Goal: Navigation & Orientation: Find specific page/section

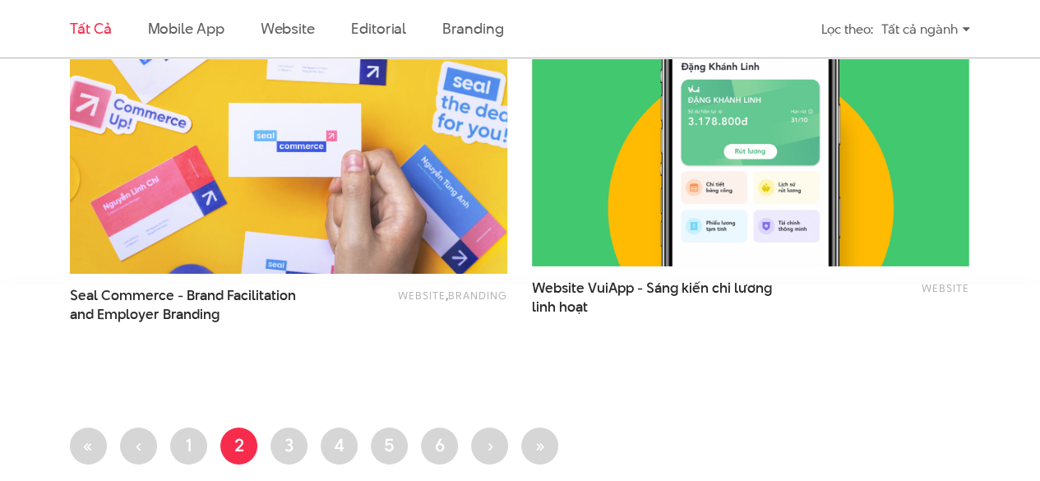
scroll to position [2960, 0]
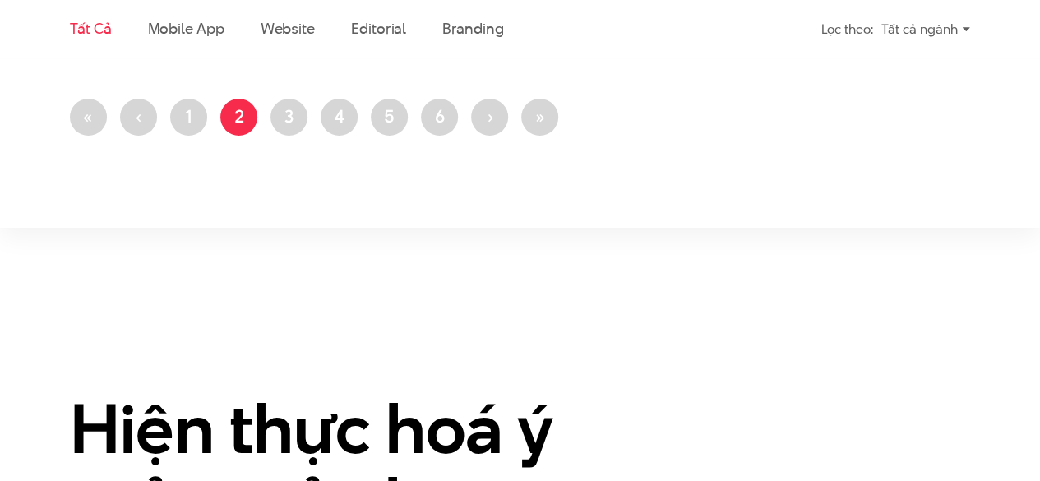
click at [174, 99] on li "Trang 1" at bounding box center [188, 117] width 37 height 37
click at [187, 115] on link "Trang 1" at bounding box center [188, 117] width 37 height 37
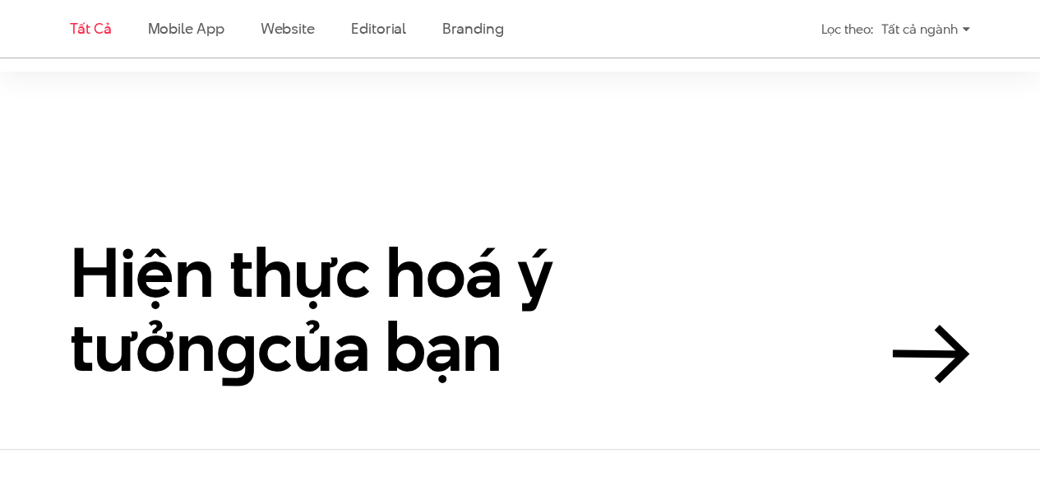
scroll to position [2960, 0]
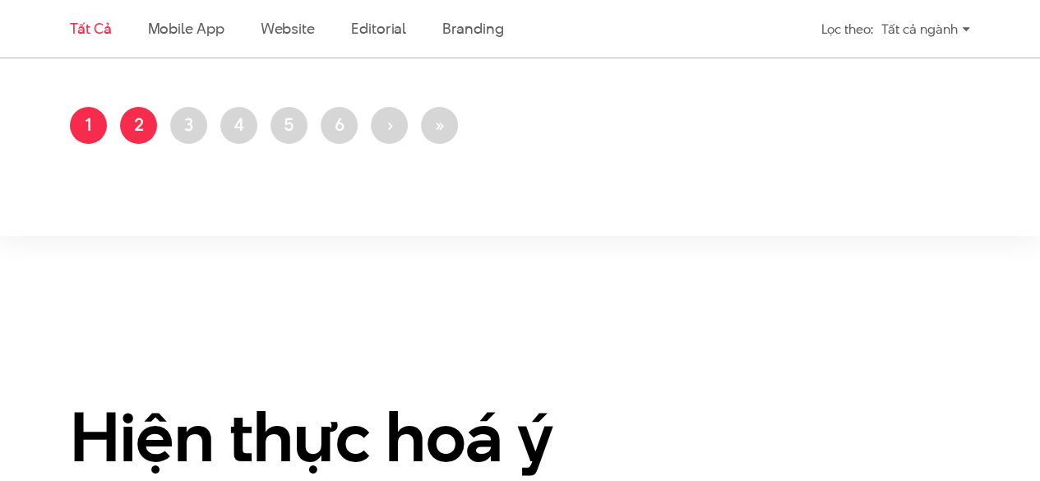
click at [145, 119] on link "Trang 2" at bounding box center [138, 125] width 37 height 37
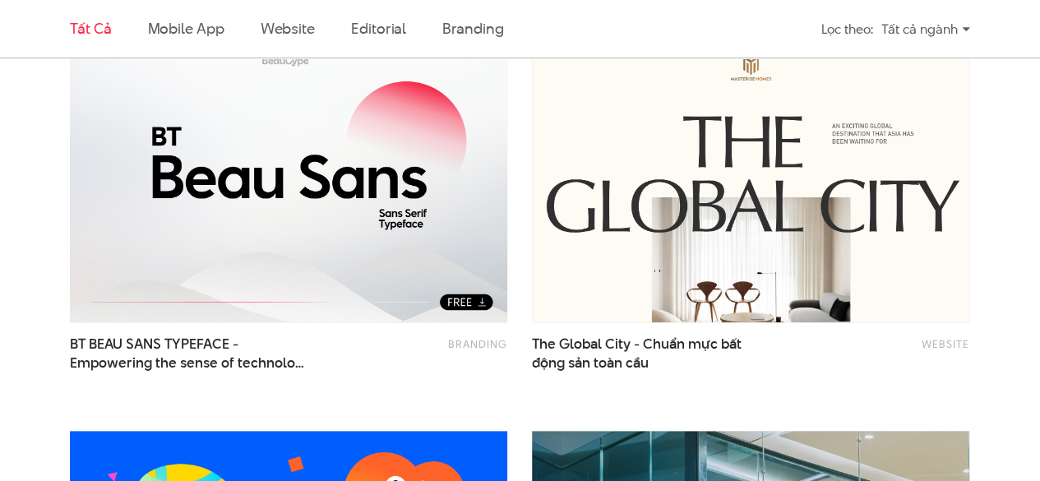
scroll to position [576, 0]
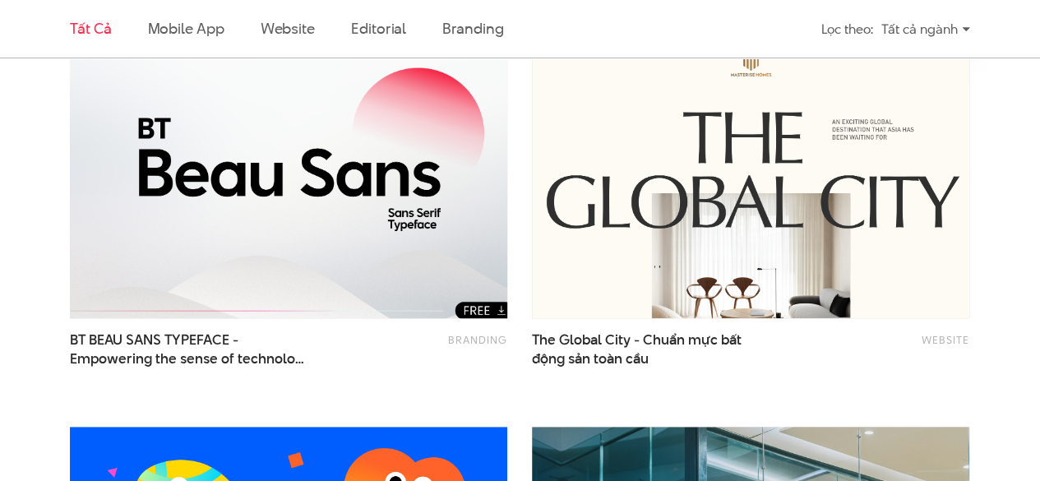
click at [337, 86] on img at bounding box center [288, 172] width 481 height 322
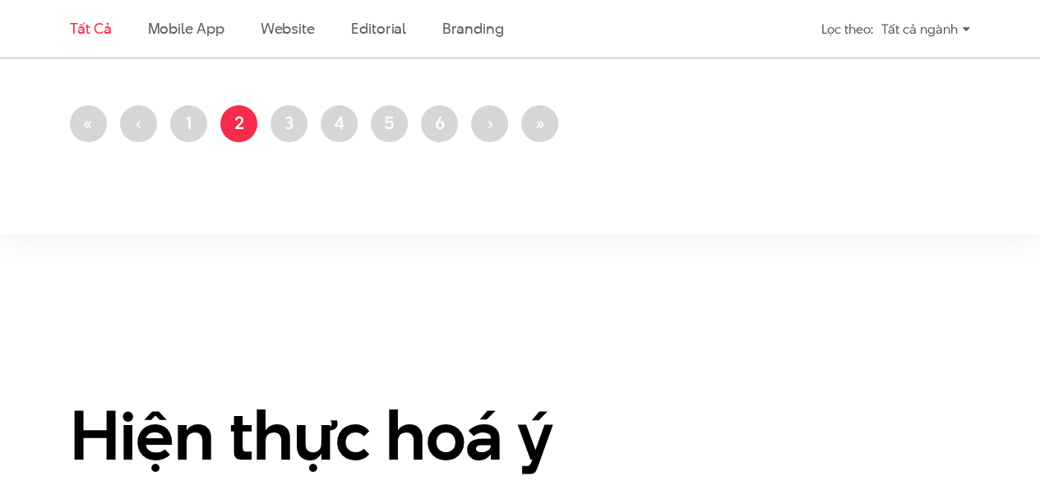
scroll to position [2999, 0]
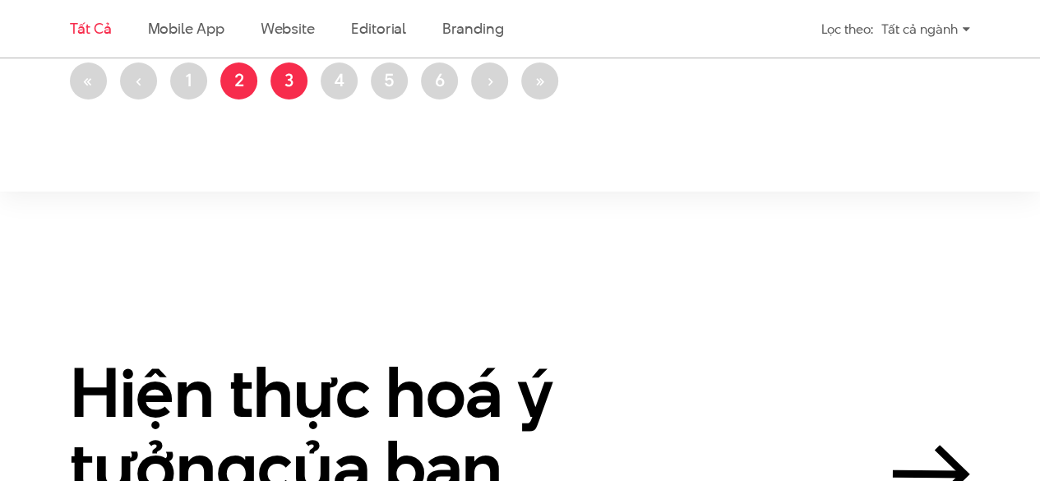
click at [286, 72] on link "Trang 3" at bounding box center [288, 80] width 37 height 37
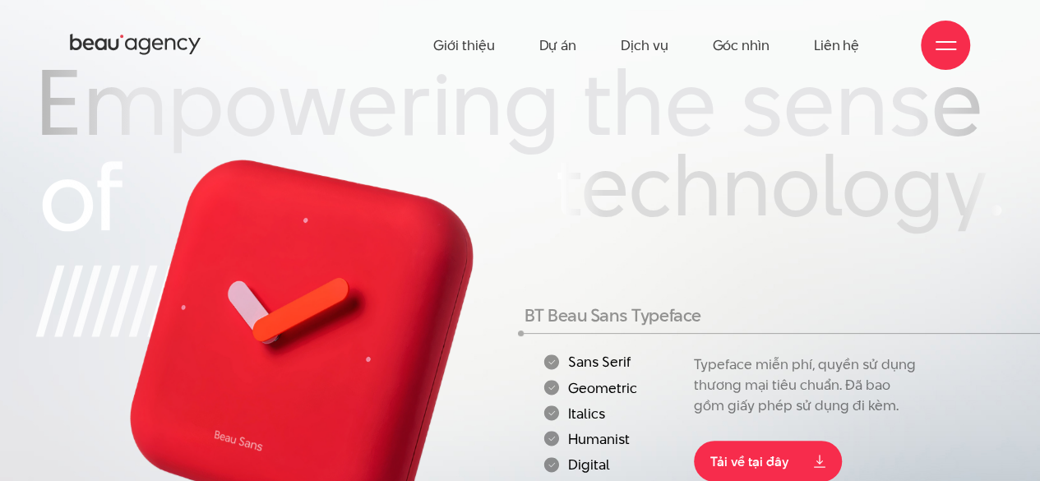
scroll to position [164, 0]
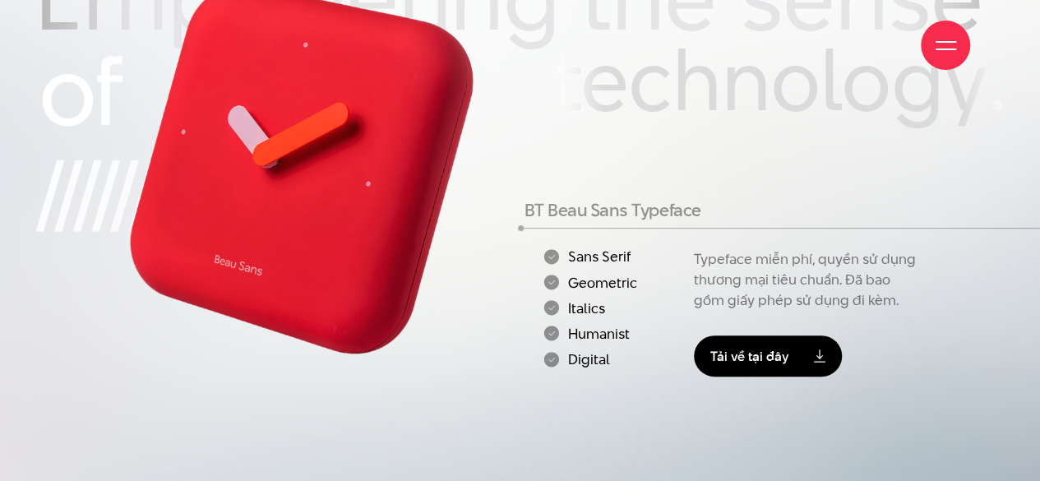
click at [728, 340] on link "Tải về tại đây" at bounding box center [768, 355] width 148 height 41
click at [768, 349] on link "Tải về tại đây" at bounding box center [768, 355] width 148 height 41
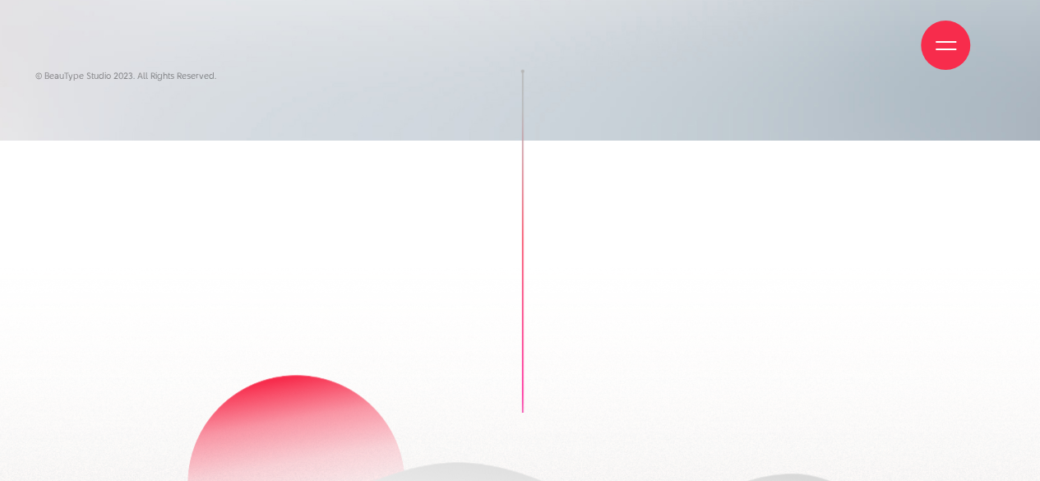
scroll to position [987, 0]
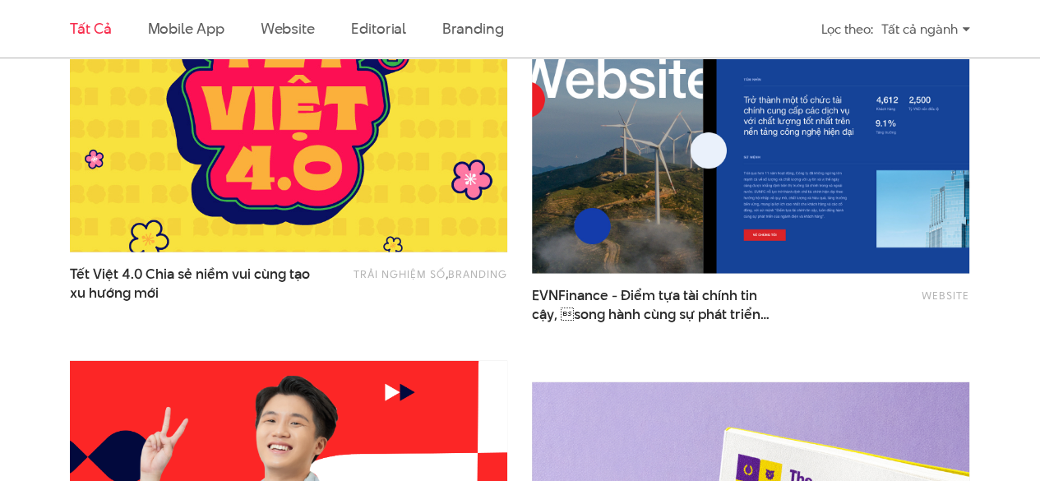
scroll to position [1747, 0]
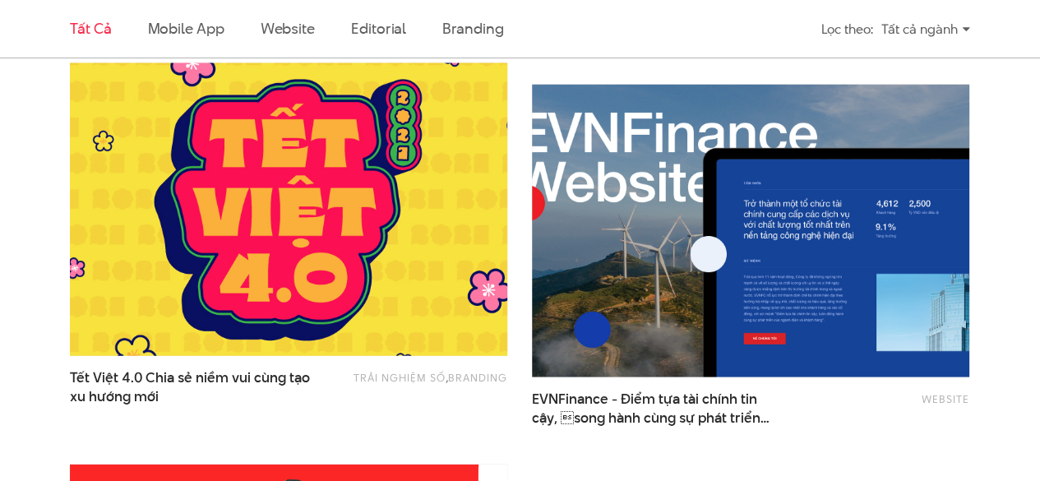
click at [320, 187] on img at bounding box center [288, 210] width 481 height 322
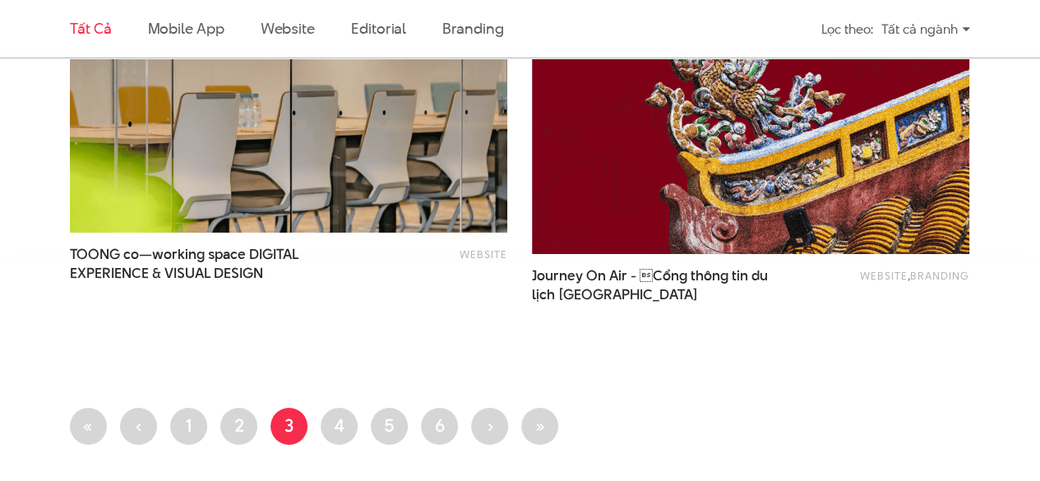
scroll to position [2816, 0]
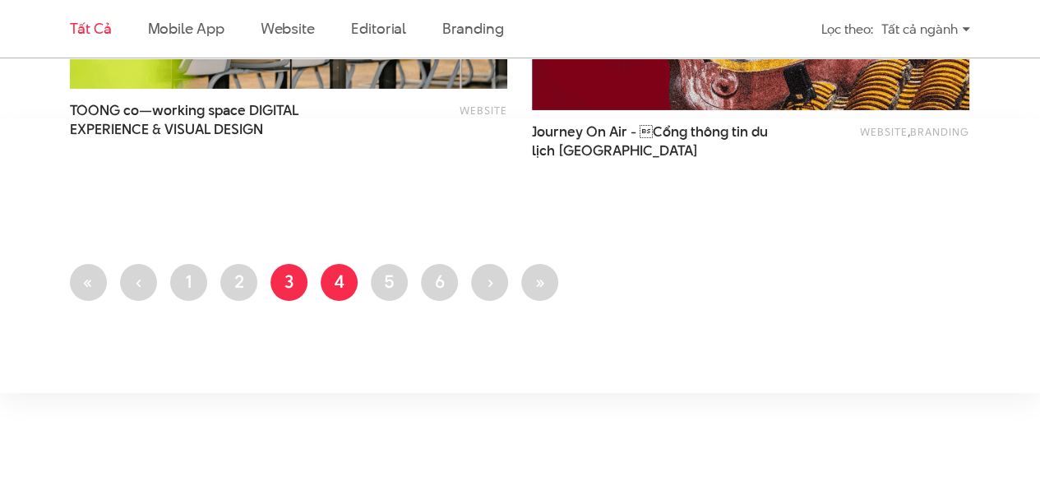
click at [339, 293] on link "Trang 4" at bounding box center [339, 282] width 37 height 37
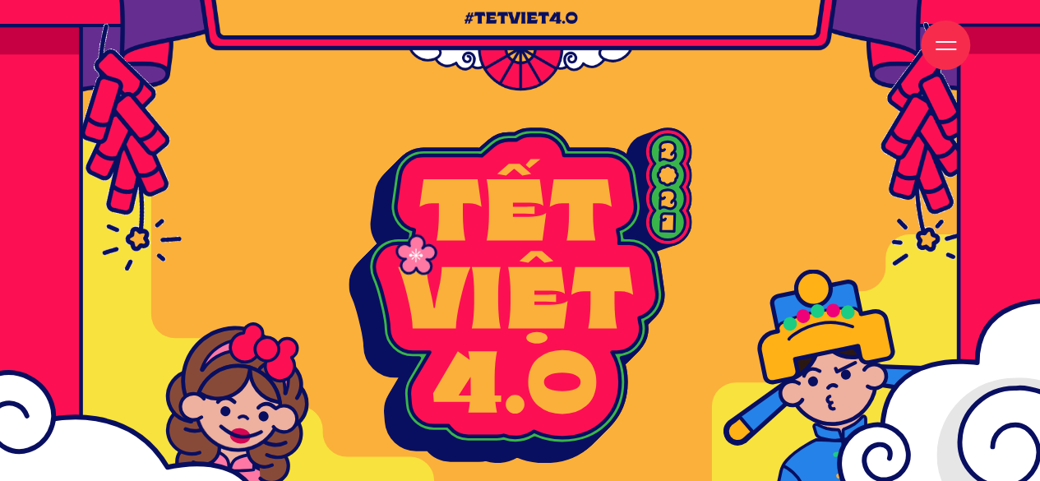
drag, startPoint x: 442, startPoint y: 243, endPoint x: 496, endPoint y: 234, distance: 54.2
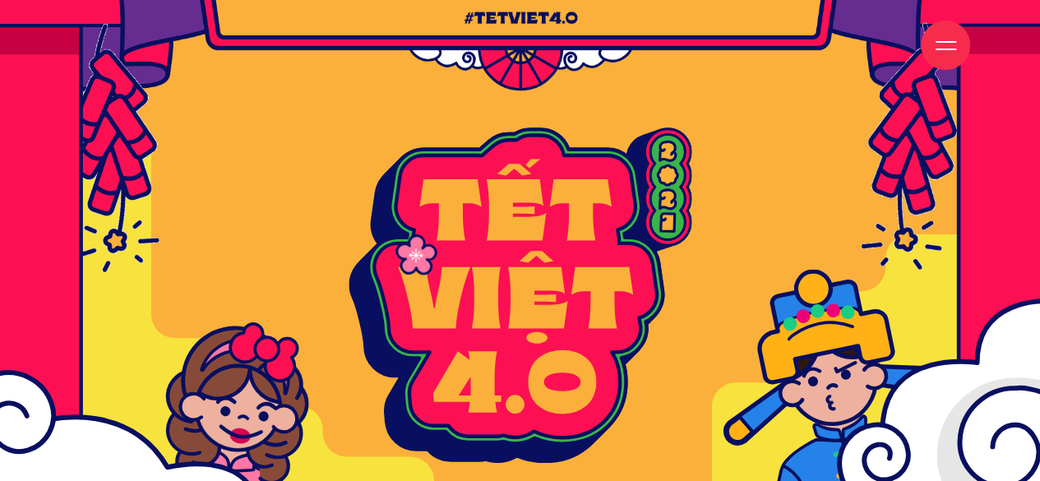
click at [491, 241] on rect at bounding box center [518, 356] width 880 height 659
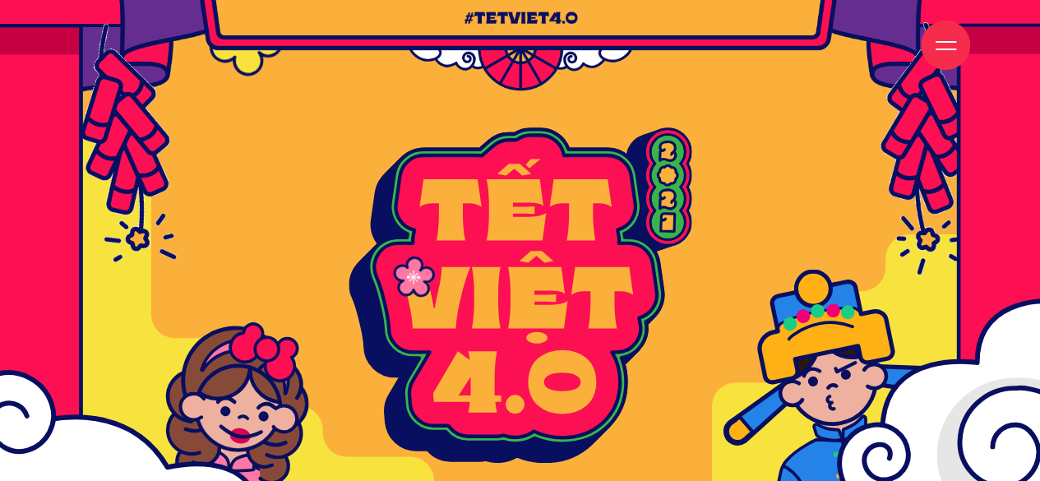
drag, startPoint x: 582, startPoint y: 171, endPoint x: 656, endPoint y: 210, distance: 83.5
click at [640, 203] on rect at bounding box center [518, 356] width 880 height 659
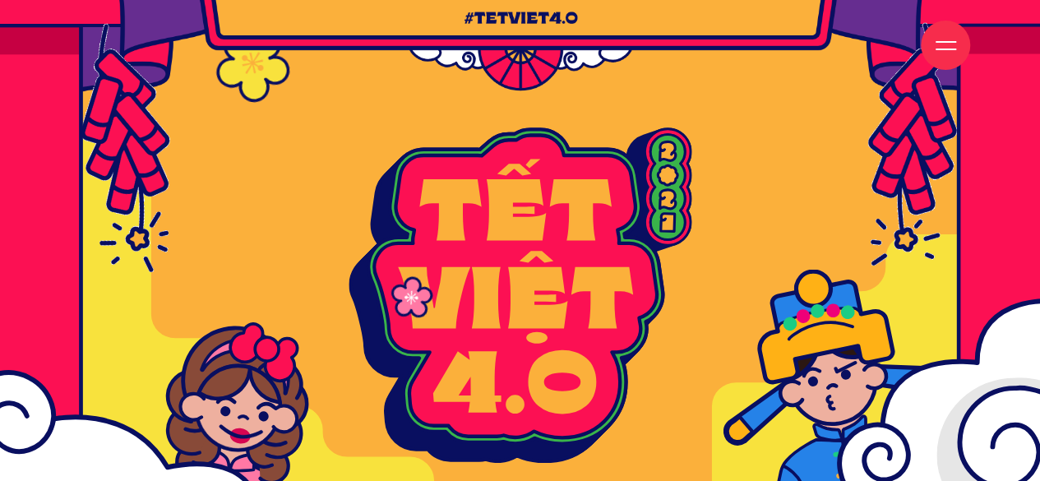
drag, startPoint x: 817, startPoint y: 180, endPoint x: 921, endPoint y: 180, distance: 103.6
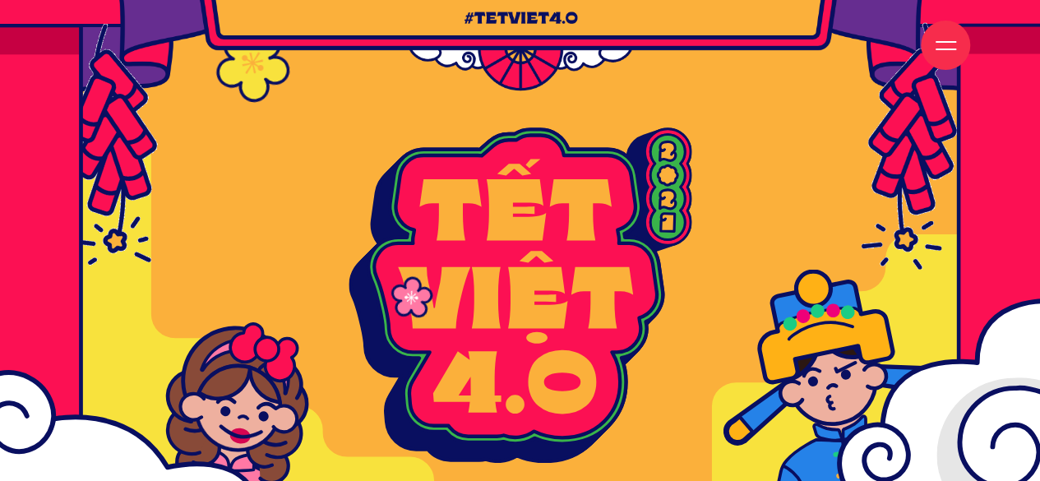
click at [921, 181] on image at bounding box center [925, 147] width 270 height 270
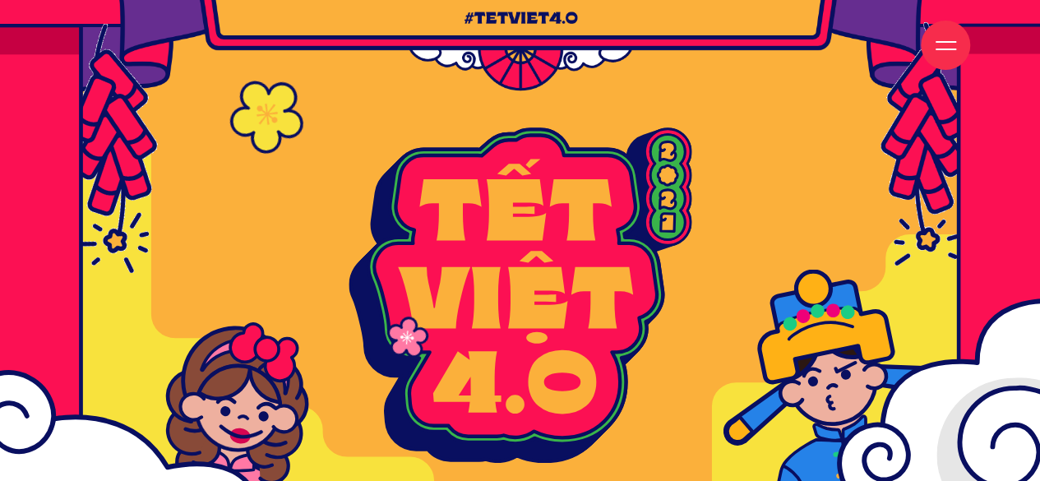
drag, startPoint x: 799, startPoint y: 321, endPoint x: 681, endPoint y: 302, distance: 119.9
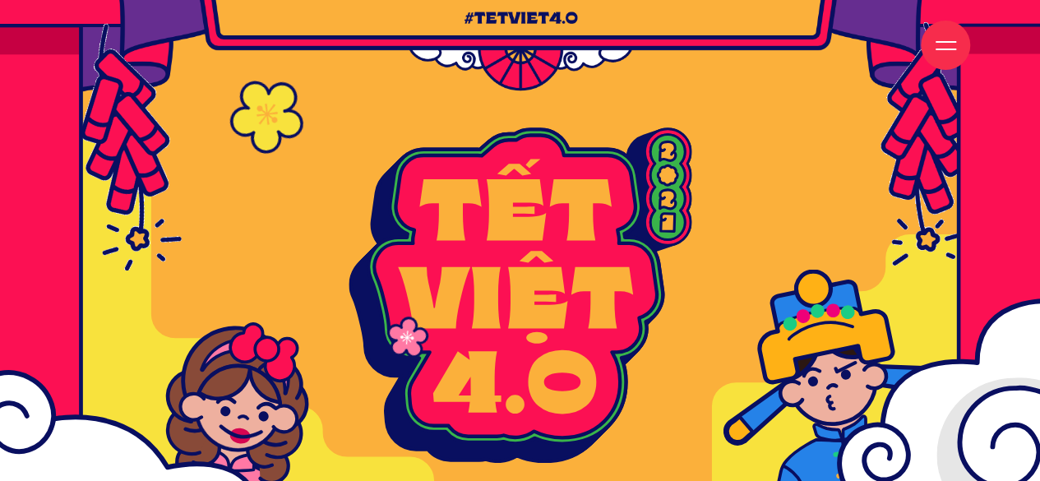
click at [737, 321] on g at bounding box center [935, 487] width 451 height 416
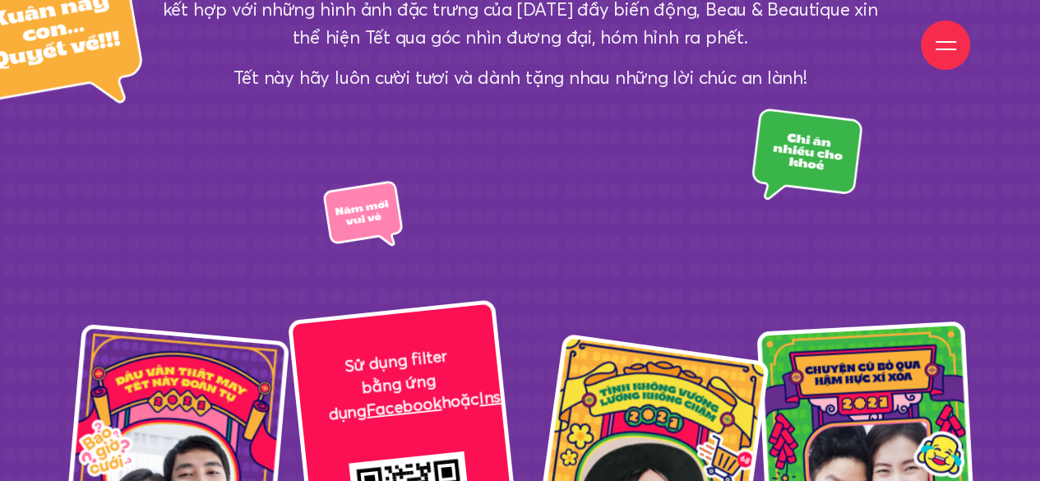
drag, startPoint x: 385, startPoint y: 348, endPoint x: 477, endPoint y: 290, distance: 108.6
click at [466, 299] on div "Sử dụng filter bằng ứng dụng Facebook hoặc Instagram" at bounding box center [410, 487] width 244 height 377
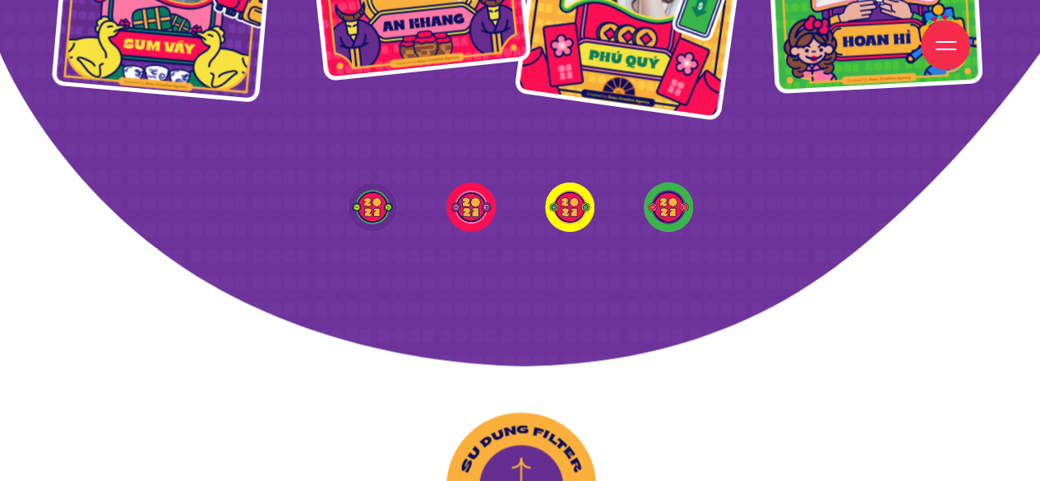
scroll to position [2947, 0]
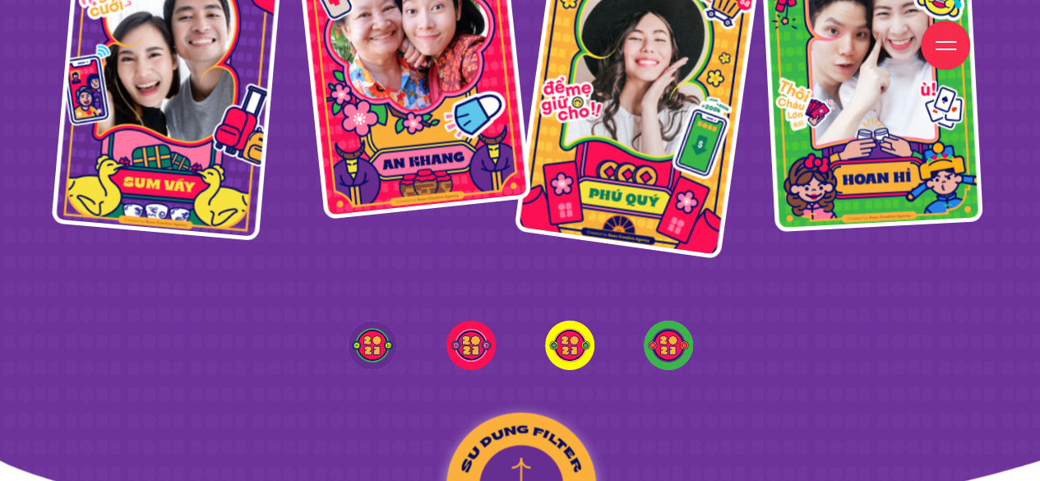
click at [563, 321] on img at bounding box center [569, 345] width 49 height 49
click at [664, 321] on img at bounding box center [668, 345] width 49 height 49
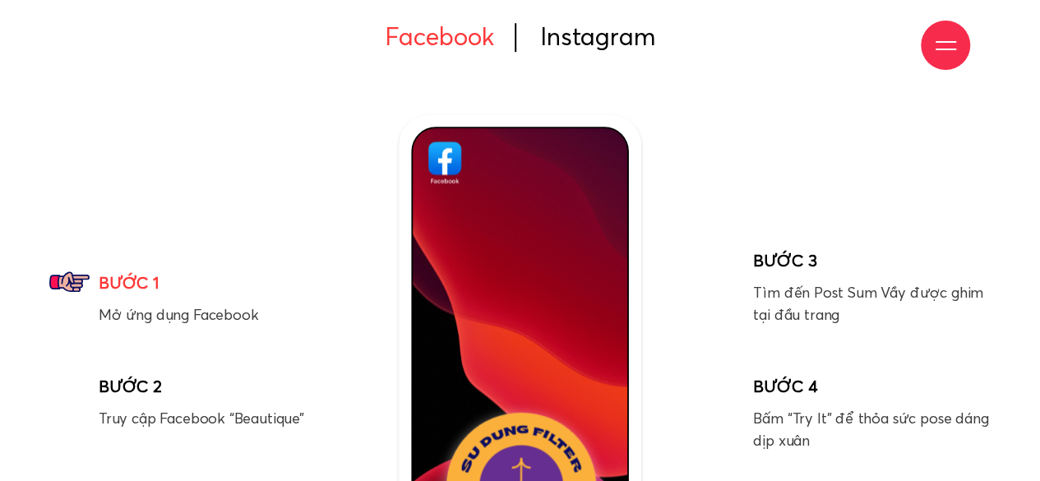
scroll to position [6896, 0]
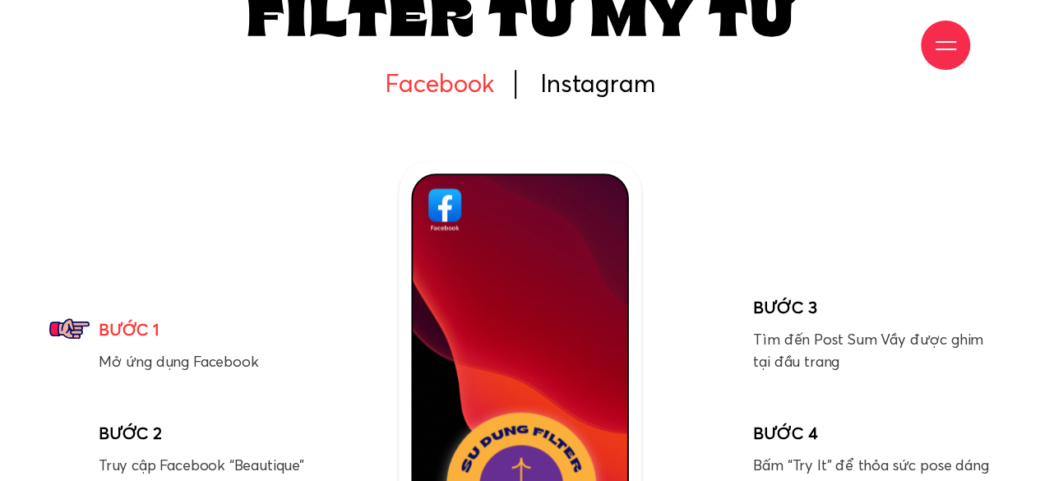
drag, startPoint x: 603, startPoint y: 183, endPoint x: 630, endPoint y: 173, distance: 28.9
click at [608, 182] on icon at bounding box center [520, 397] width 303 height 498
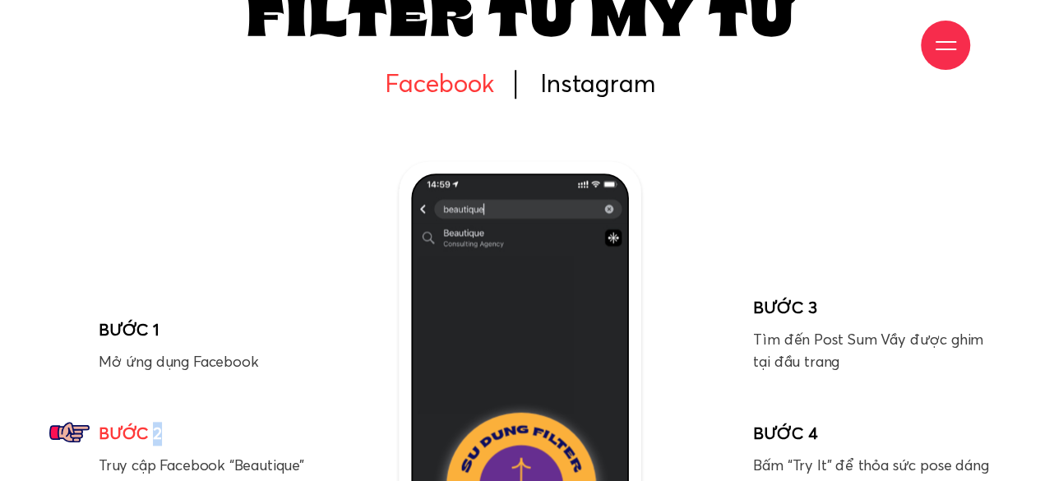
click at [148, 397] on div "BƯỚC 2 Truy cập Facebook “Beautique”" at bounding box center [192, 449] width 287 height 104
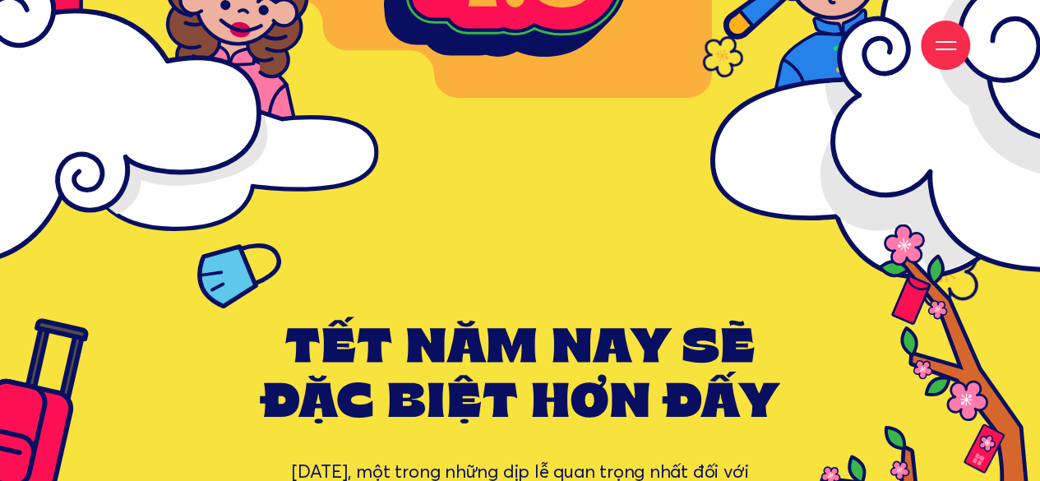
scroll to position [0, 0]
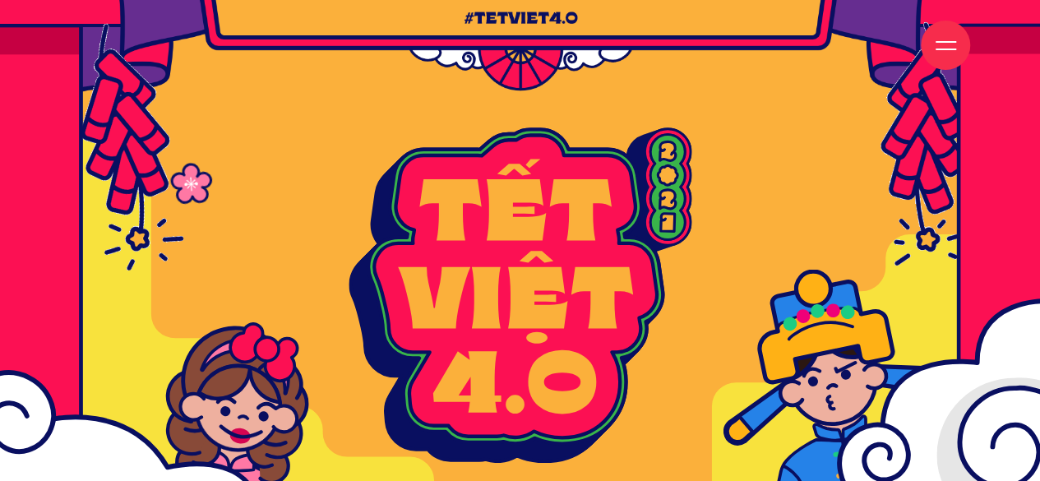
click at [949, 35] on div at bounding box center [946, 45] width 21 height 21
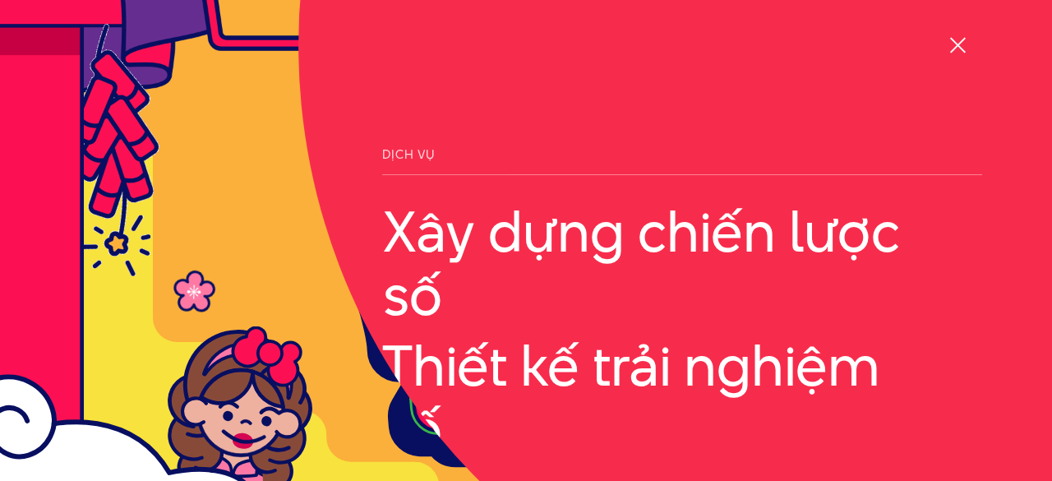
click at [949, 35] on div at bounding box center [958, 45] width 21 height 21
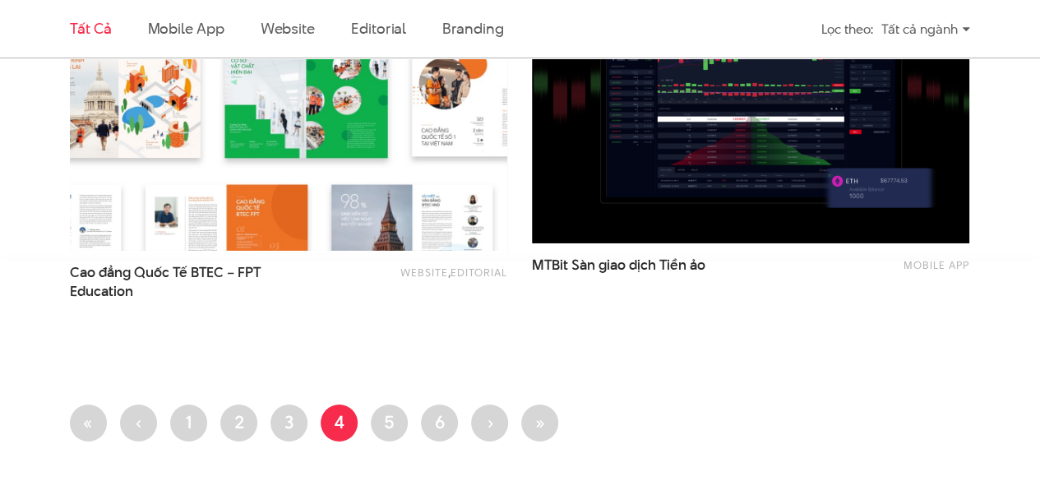
scroll to position [2713, 0]
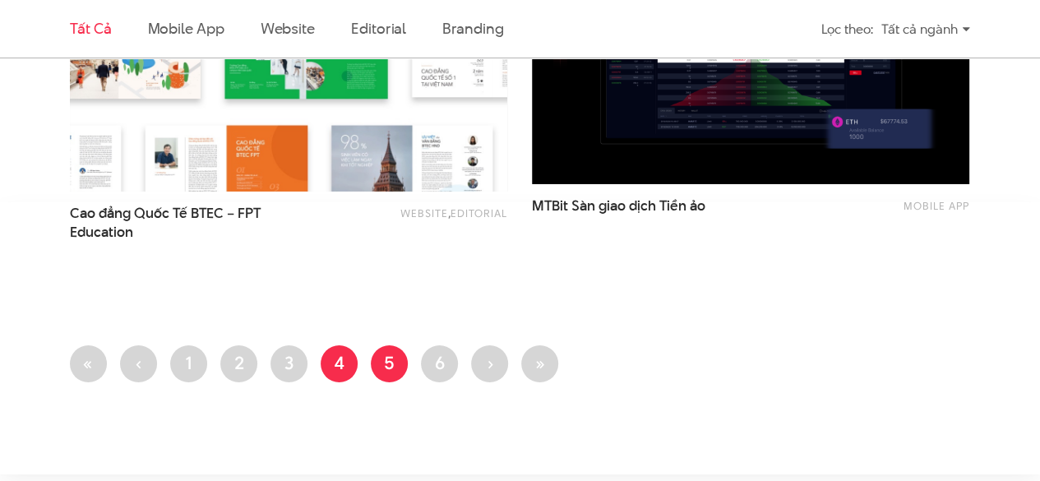
click at [395, 377] on link "Trang 5" at bounding box center [389, 363] width 37 height 37
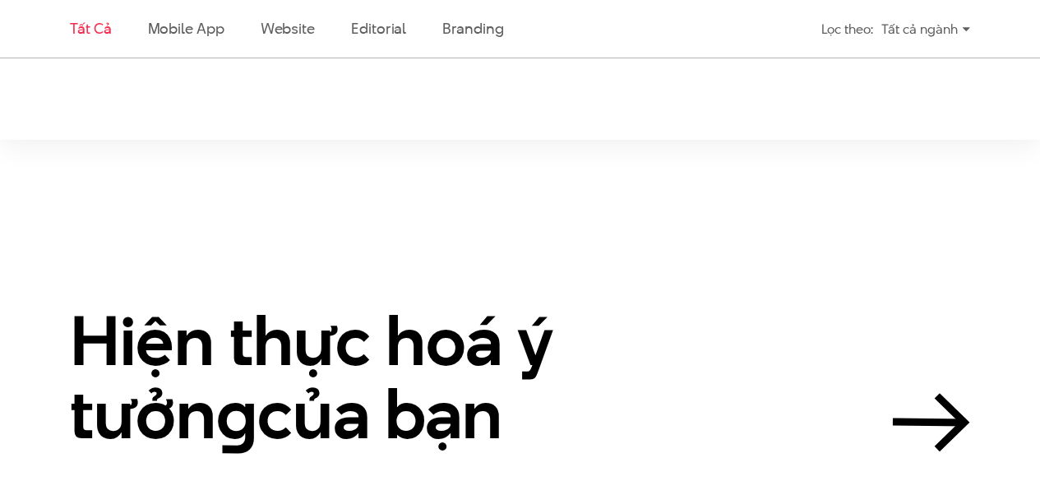
scroll to position [2878, 0]
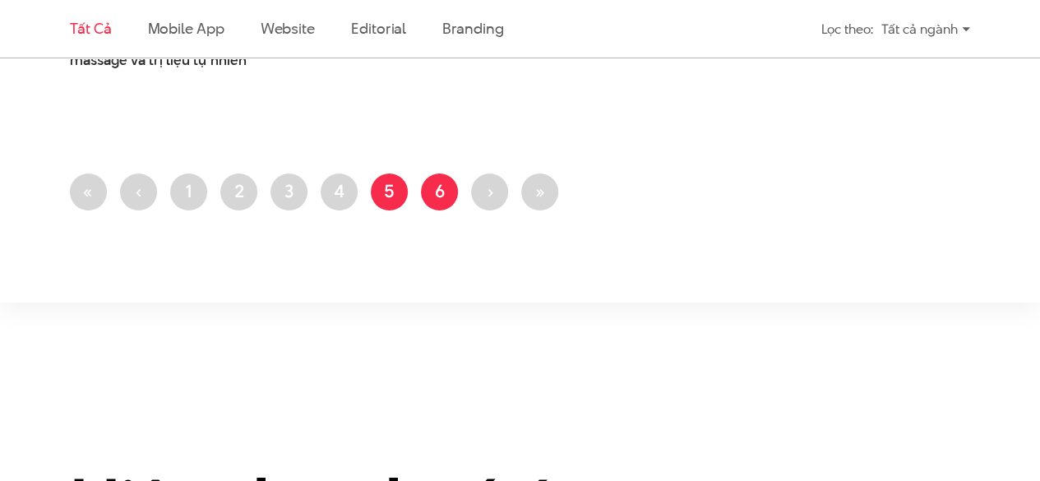
click at [447, 193] on link "Trang 6" at bounding box center [439, 191] width 37 height 37
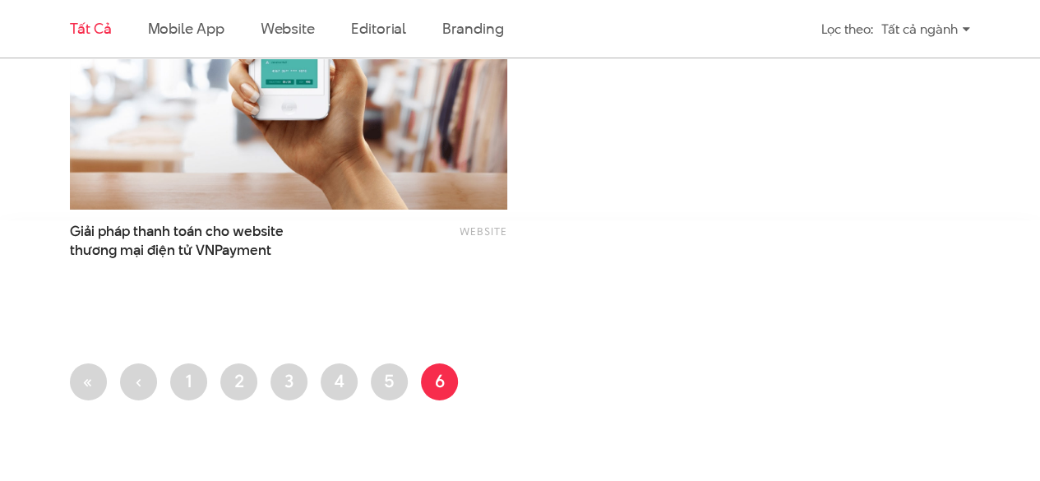
scroll to position [2795, 0]
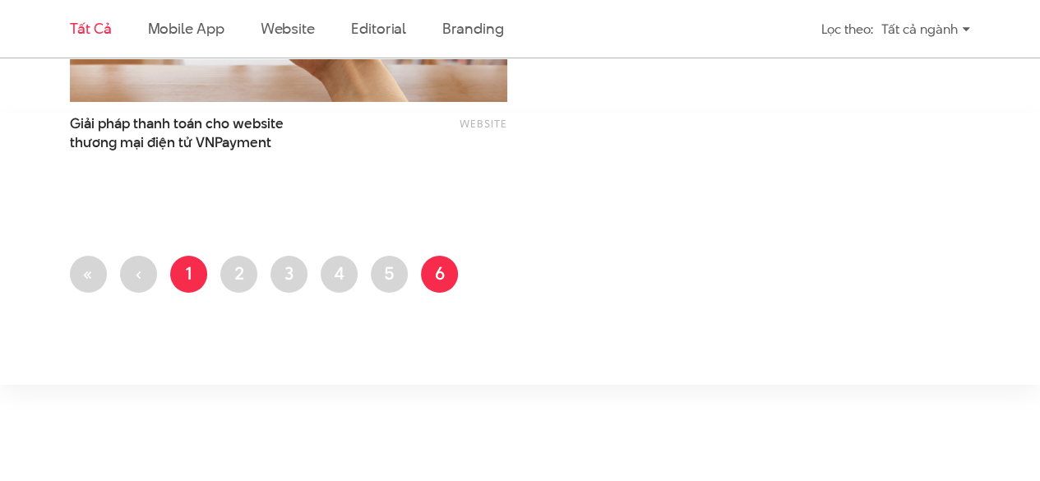
click at [178, 279] on link "Trang 1" at bounding box center [188, 274] width 37 height 37
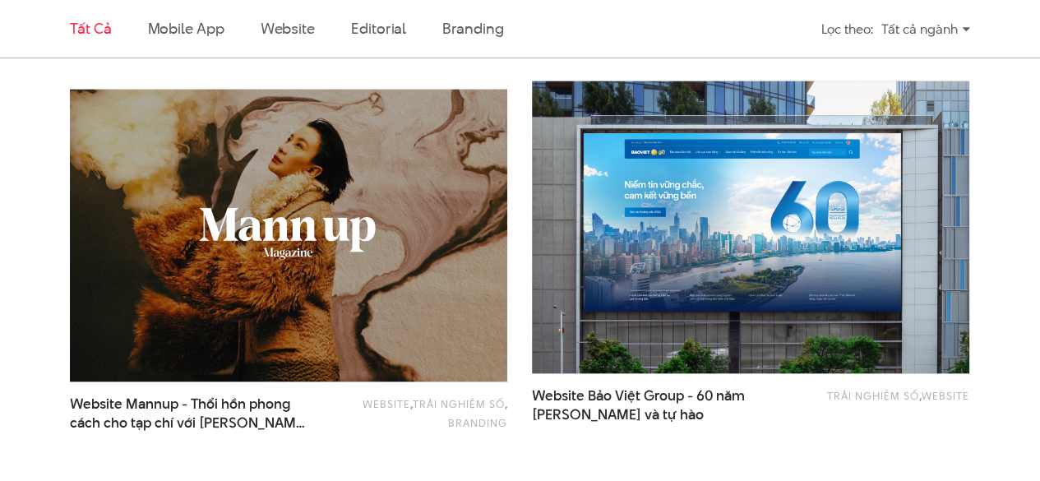
scroll to position [1315, 0]
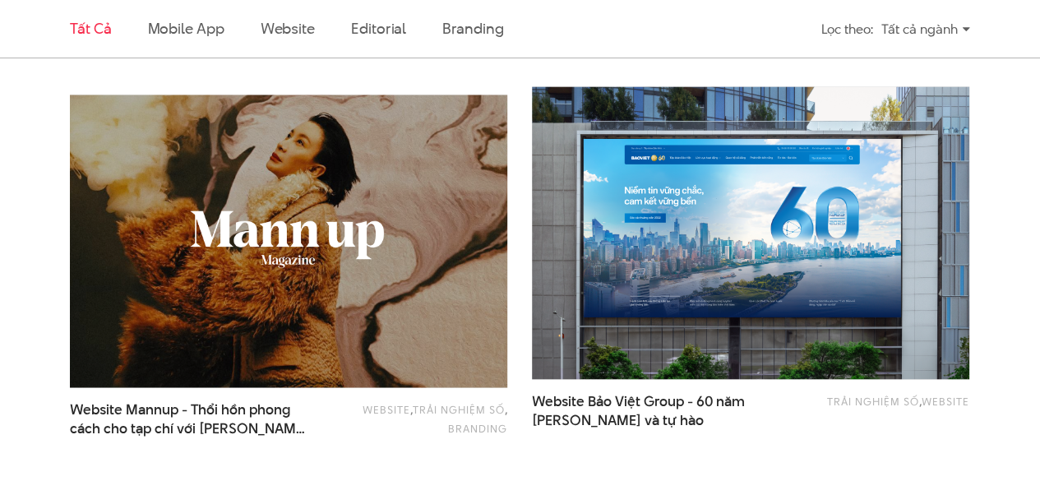
click at [256, 223] on img at bounding box center [288, 241] width 481 height 322
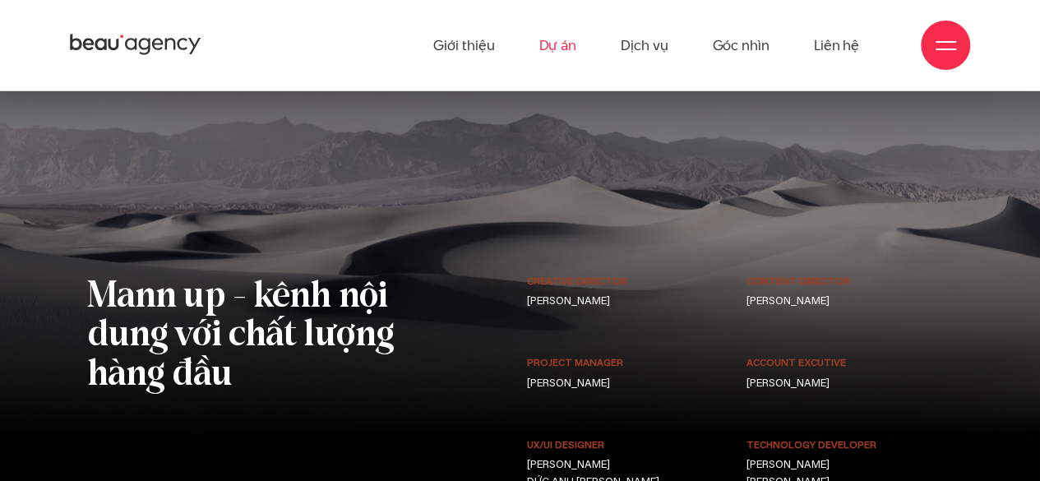
scroll to position [9435, 0]
click at [555, 45] on link "Dự án" at bounding box center [558, 45] width 38 height 90
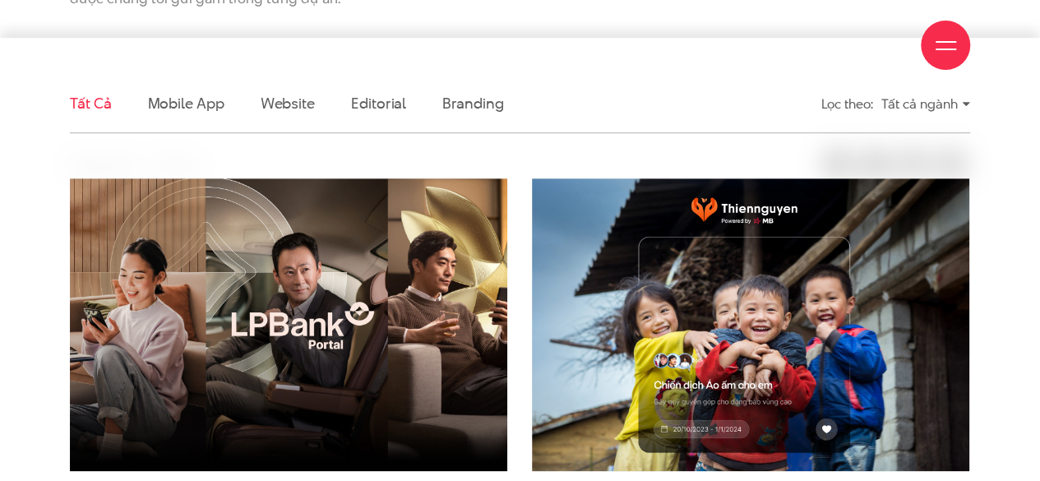
scroll to position [493, 0]
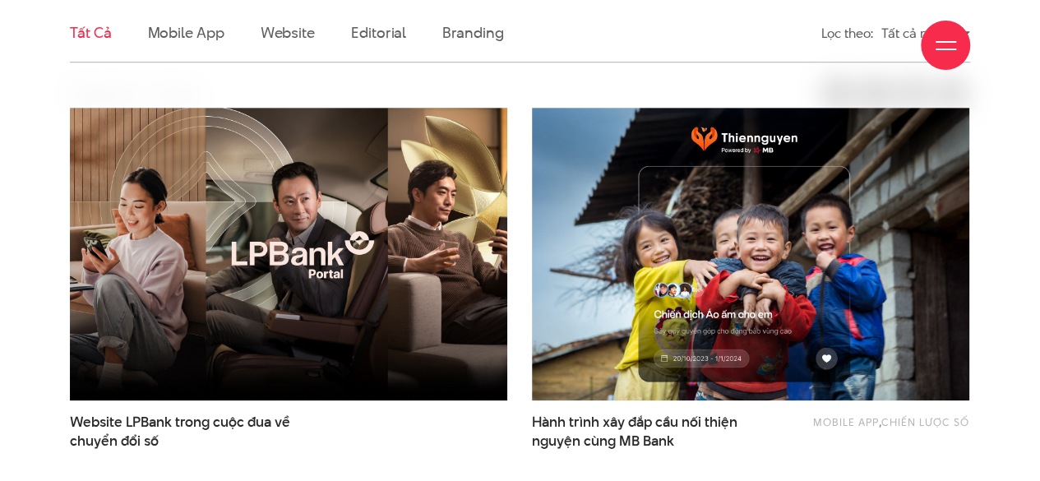
click at [204, 51] on div "Giới thiệu Dự án Dịch vụ Góc nhìn Liên hệ" at bounding box center [520, 45] width 900 height 90
click at [202, 47] on div "Giới thiệu Dự án Dịch vụ Góc nhìn Liên hệ" at bounding box center [520, 45] width 900 height 90
click at [197, 35] on div "Giới thiệu Dự án Dịch vụ Góc nhìn Liên hệ" at bounding box center [520, 45] width 900 height 90
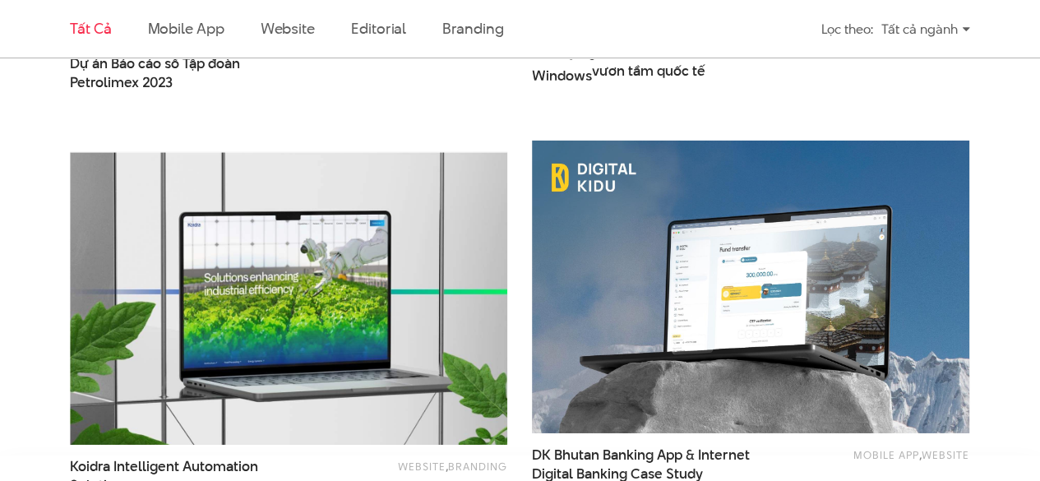
scroll to position [2631, 0]
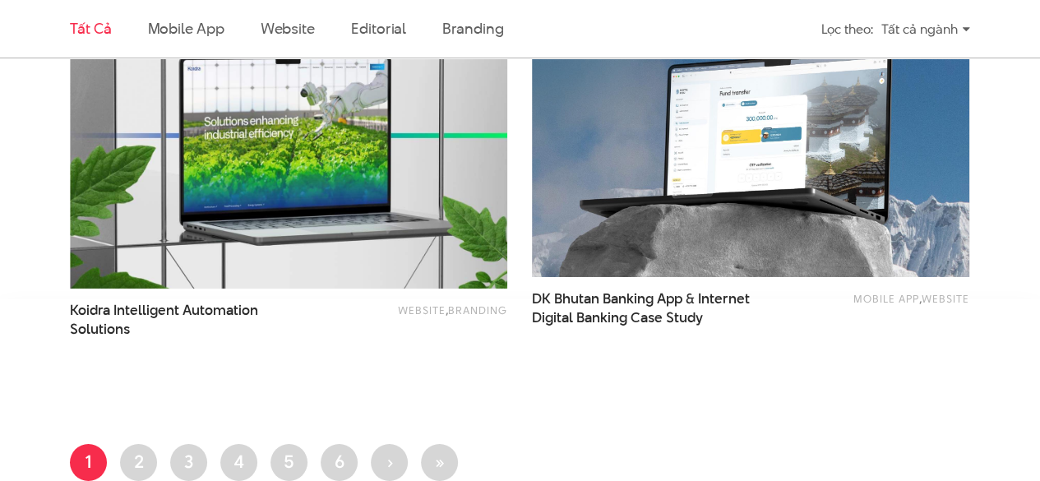
click at [170, 458] on li "Trang 3" at bounding box center [188, 462] width 37 height 37
click at [181, 461] on link "Trang 3" at bounding box center [188, 462] width 37 height 37
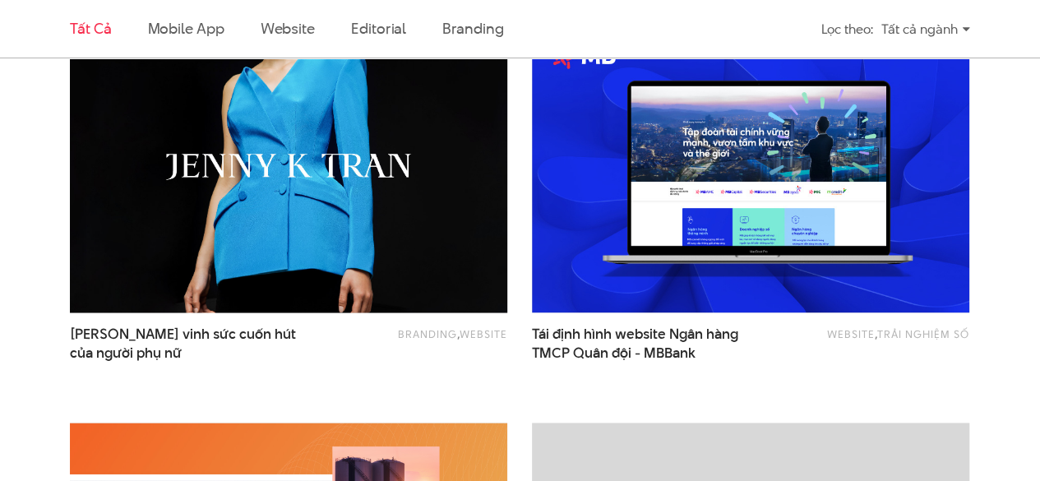
scroll to position [987, 0]
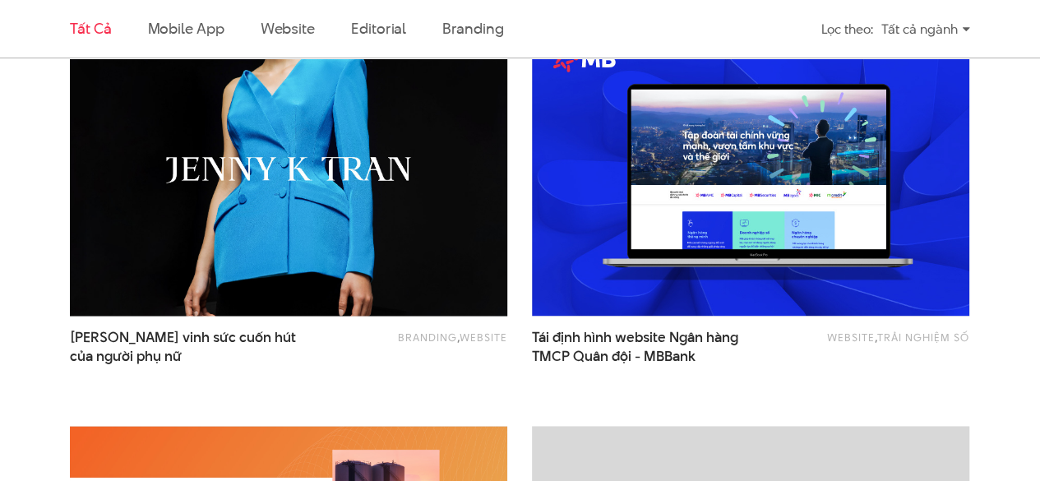
click at [426, 134] on img at bounding box center [288, 169] width 481 height 322
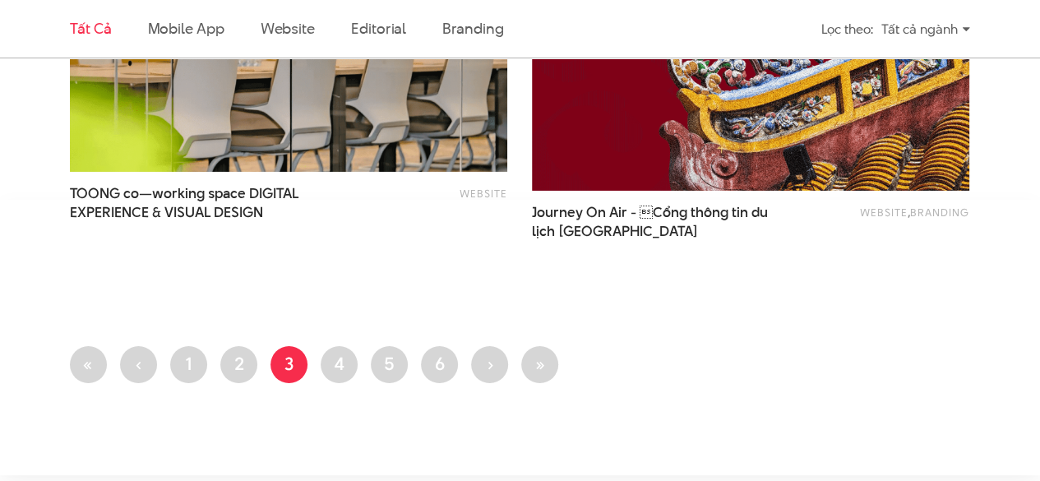
scroll to position [2743, 0]
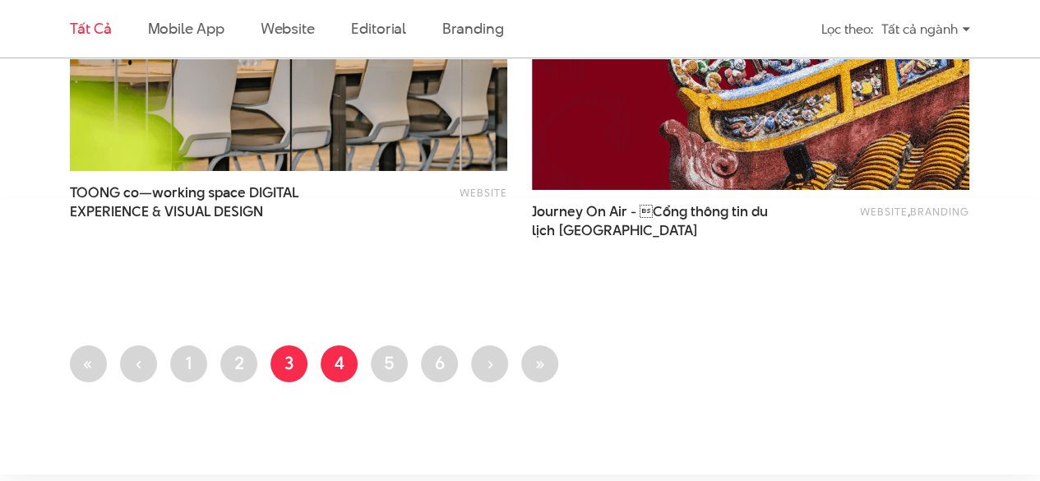
click at [335, 348] on link "Trang 4" at bounding box center [339, 363] width 37 height 37
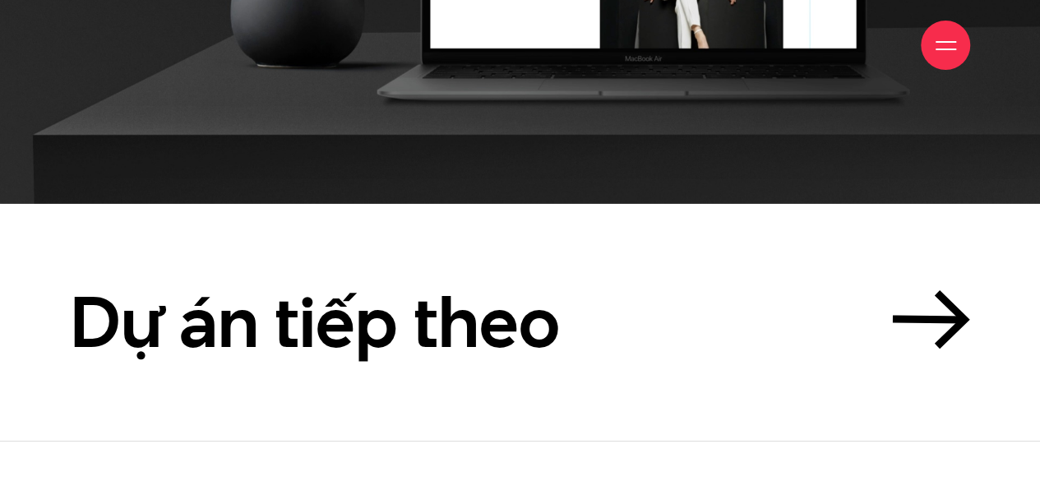
scroll to position [15579, 0]
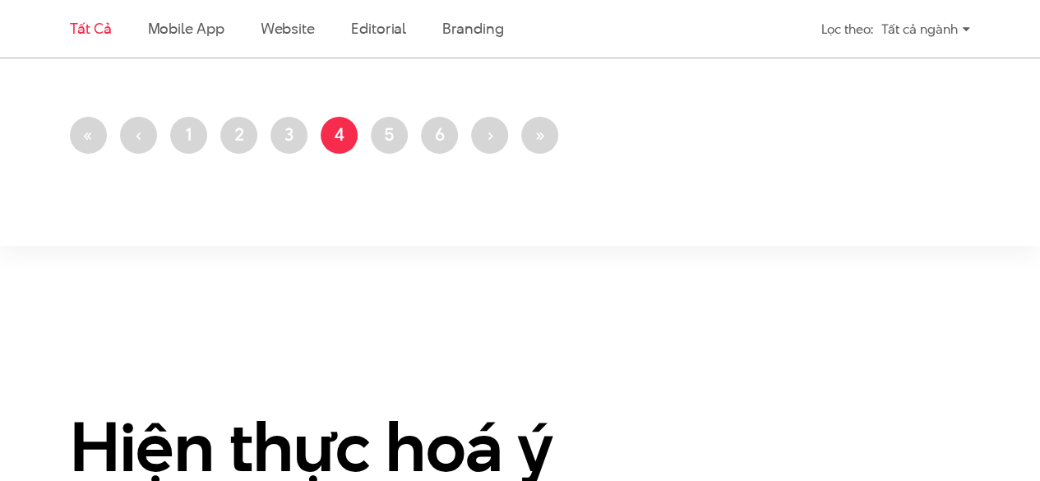
scroll to position [2965, 0]
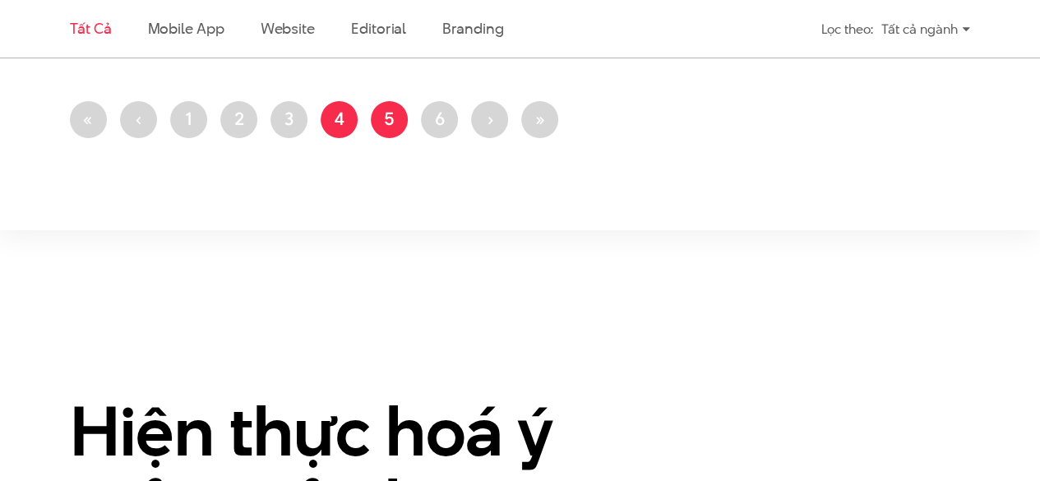
click at [395, 127] on link "Trang 5" at bounding box center [389, 119] width 37 height 37
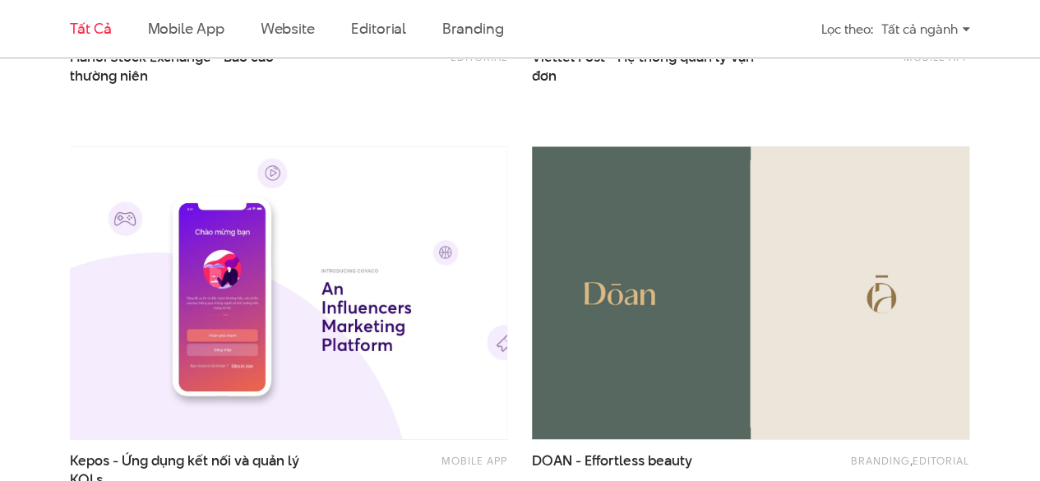
scroll to position [1263, 0]
